Goal: Navigation & Orientation: Understand site structure

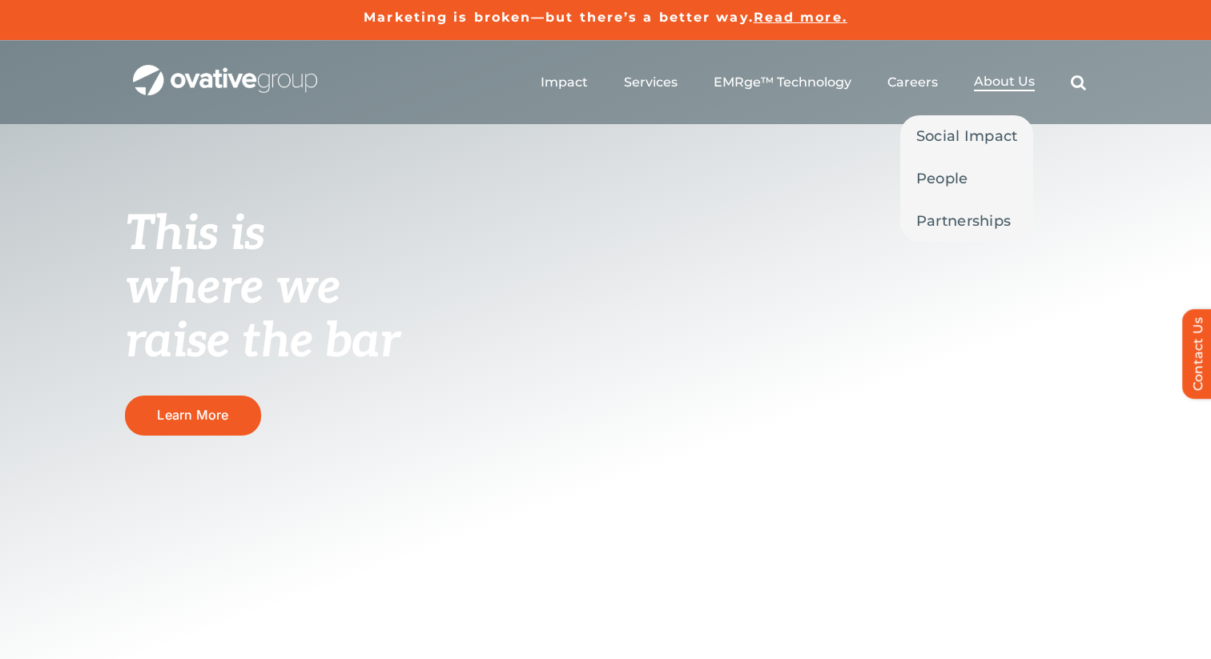
click at [995, 86] on span "About Us" at bounding box center [1004, 82] width 61 height 16
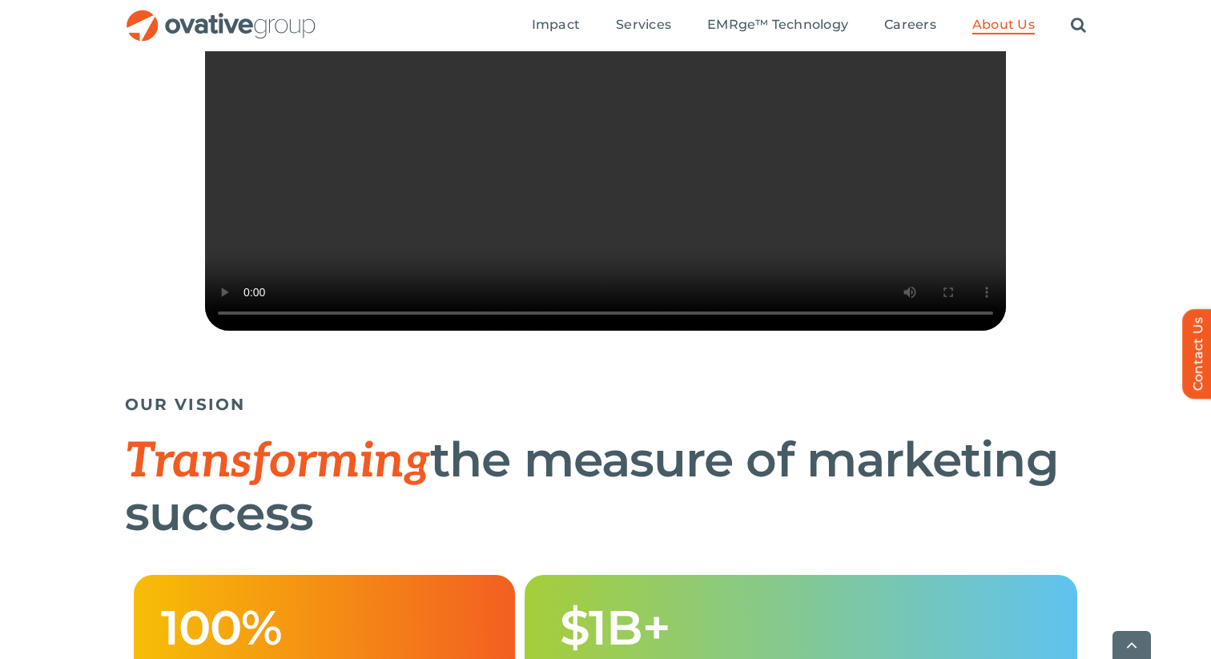
scroll to position [549, 0]
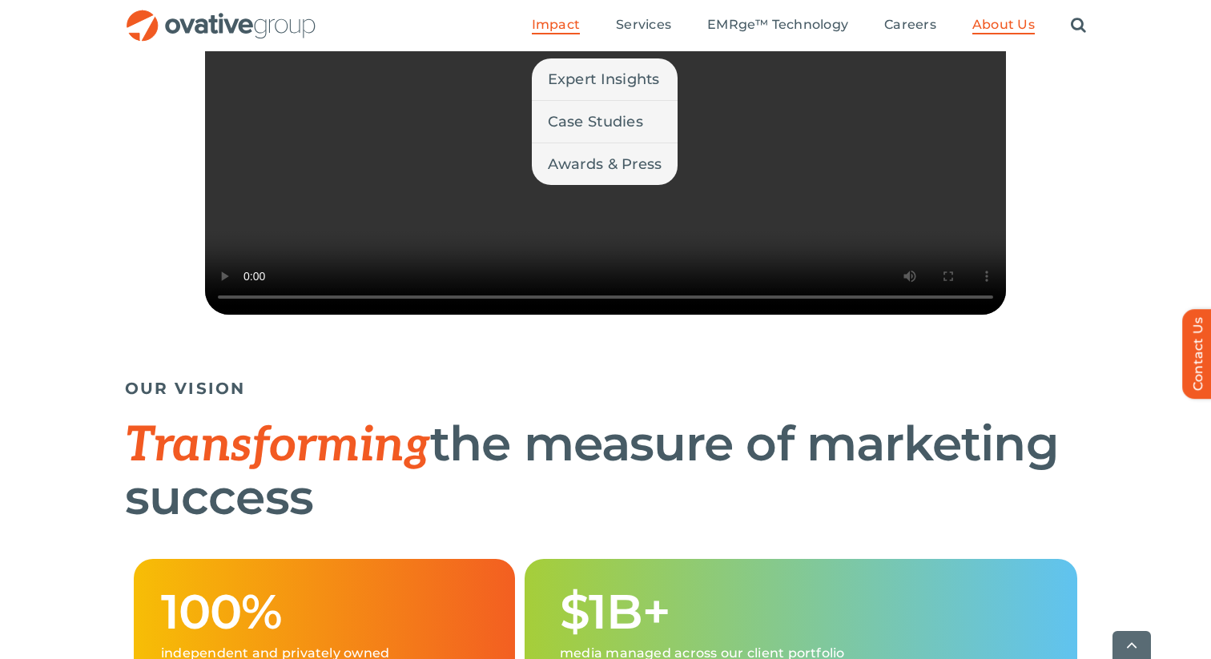
click at [553, 26] on span "Impact" at bounding box center [556, 25] width 48 height 16
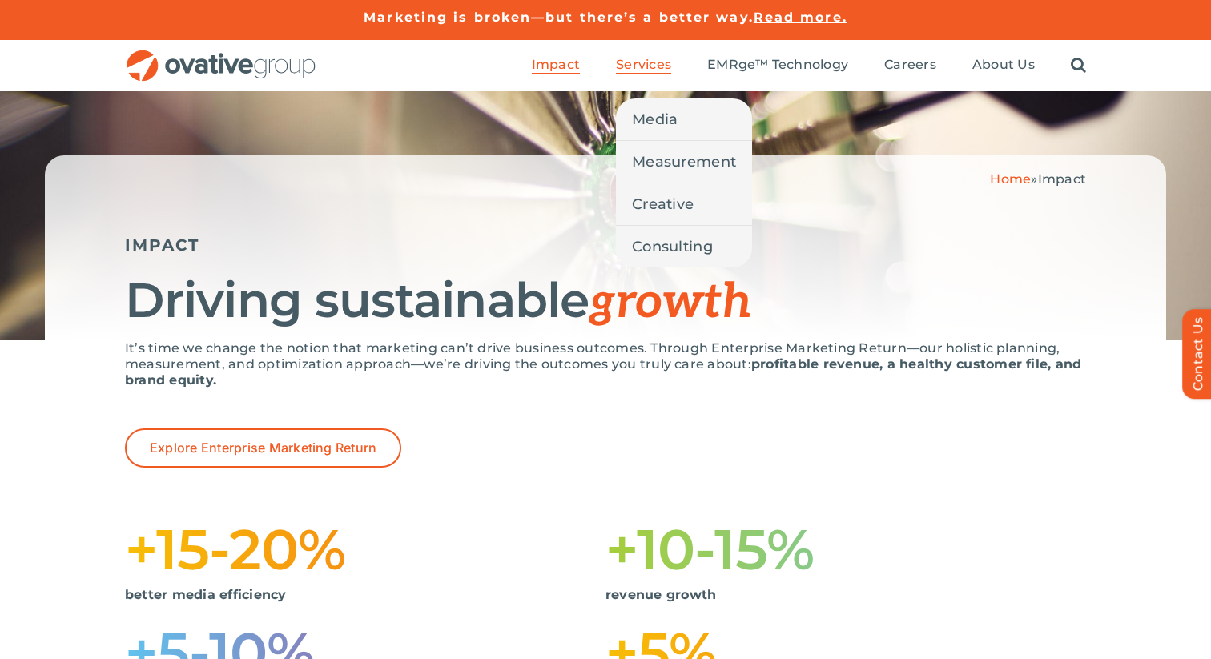
click at [652, 66] on span "Services" at bounding box center [643, 65] width 55 height 16
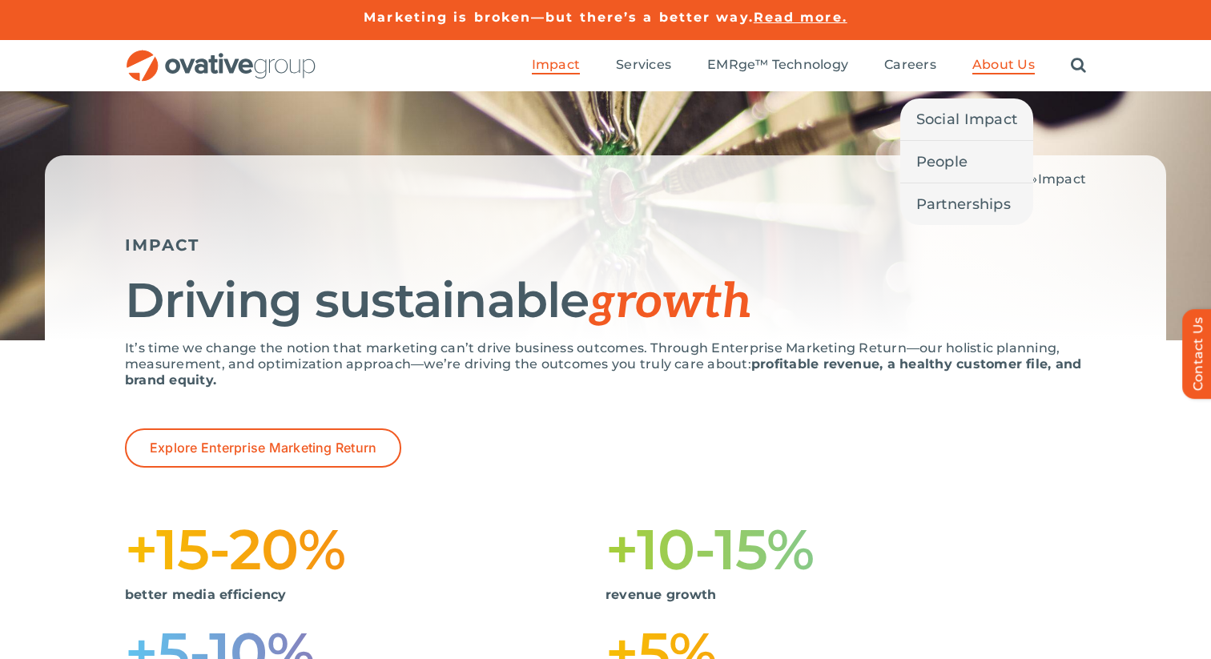
click at [984, 65] on span "About Us" at bounding box center [1003, 65] width 62 height 16
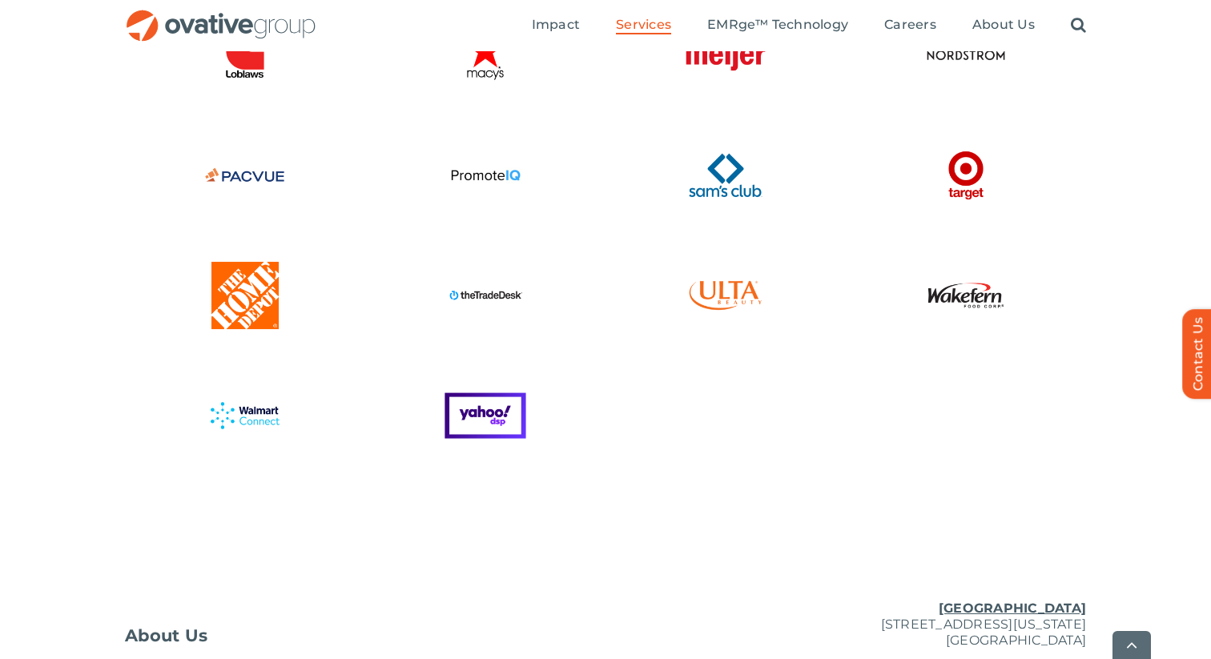
scroll to position [4279, 0]
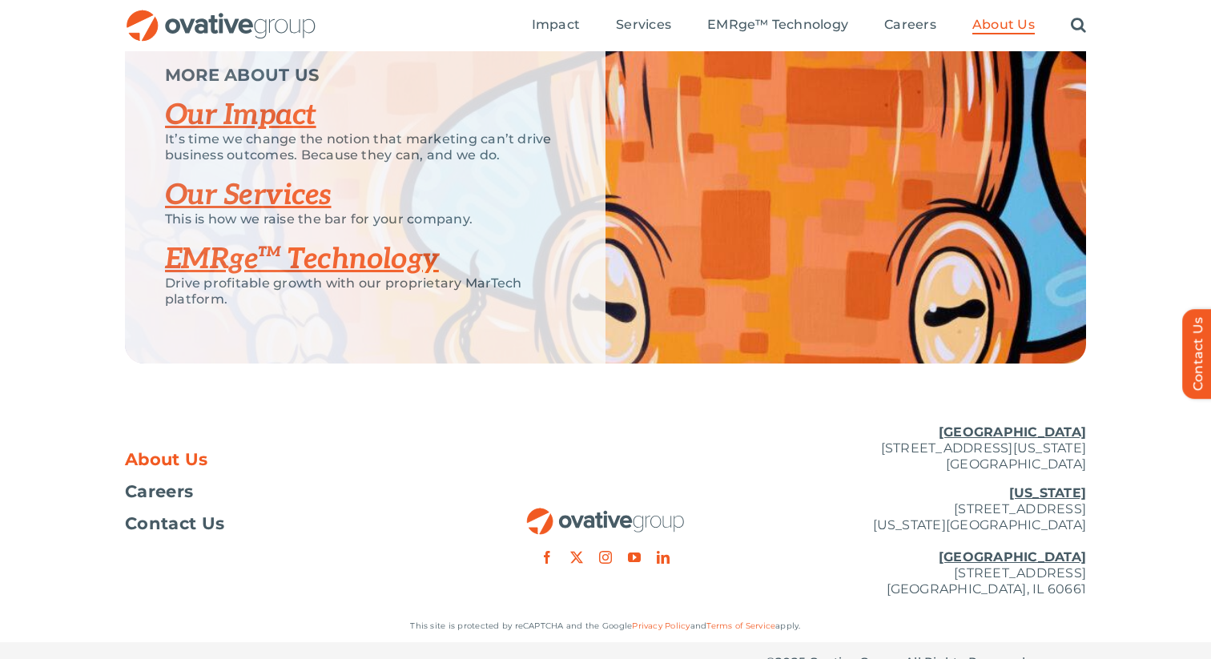
scroll to position [3363, 0]
click at [216, 134] on link "Our Impact" at bounding box center [240, 116] width 151 height 35
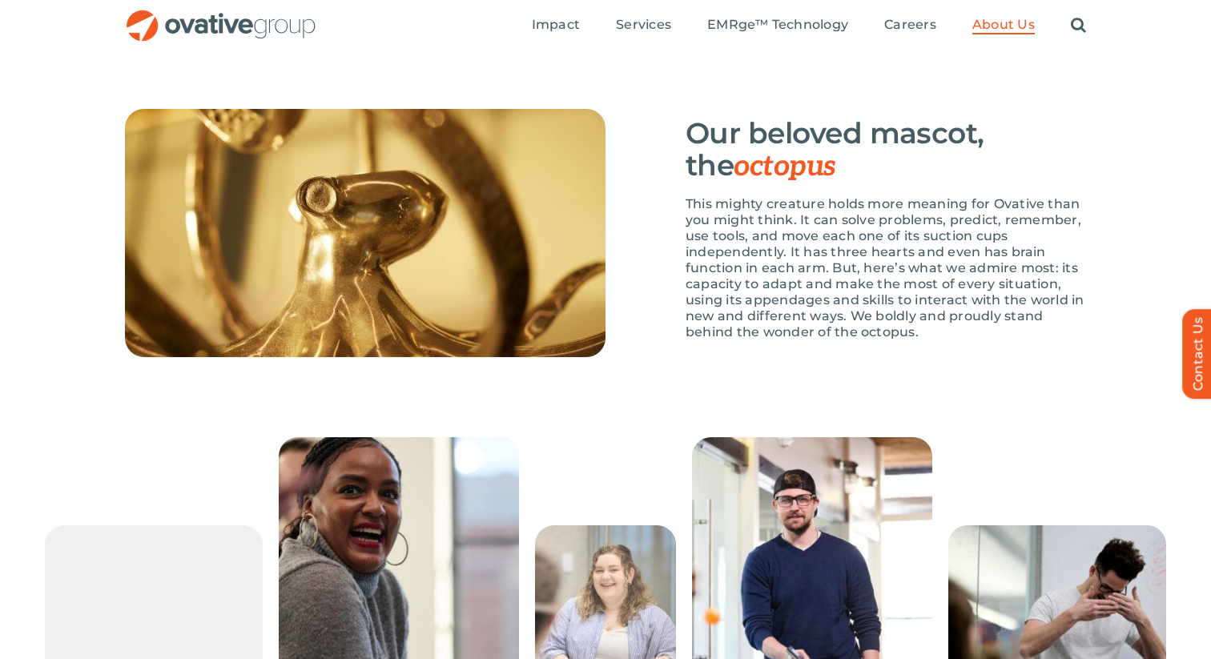
scroll to position [2035, 0]
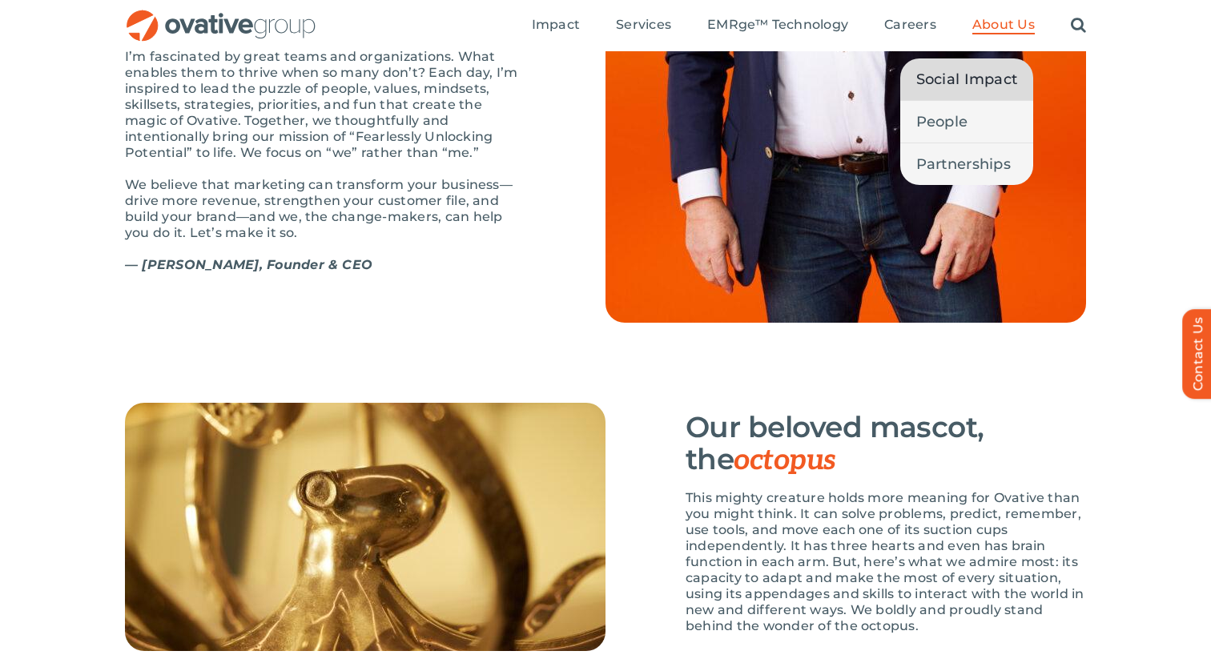
click at [964, 80] on span "Social Impact" at bounding box center [967, 79] width 102 height 22
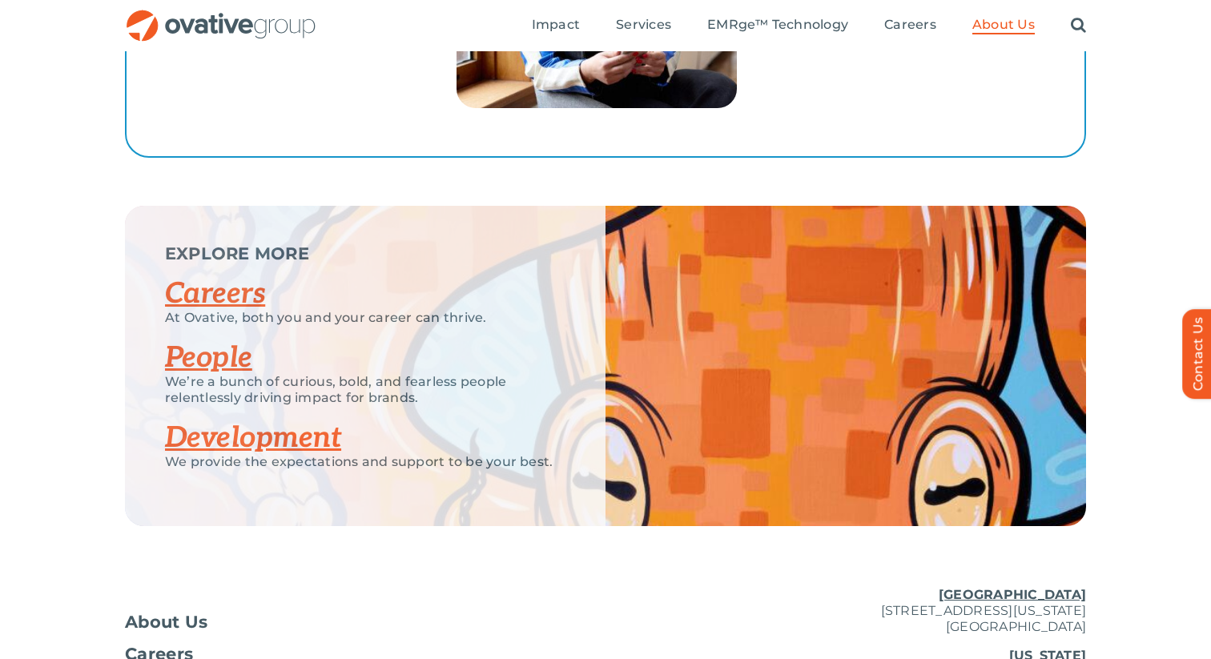
scroll to position [2888, 0]
